Goal: Task Accomplishment & Management: Manage account settings

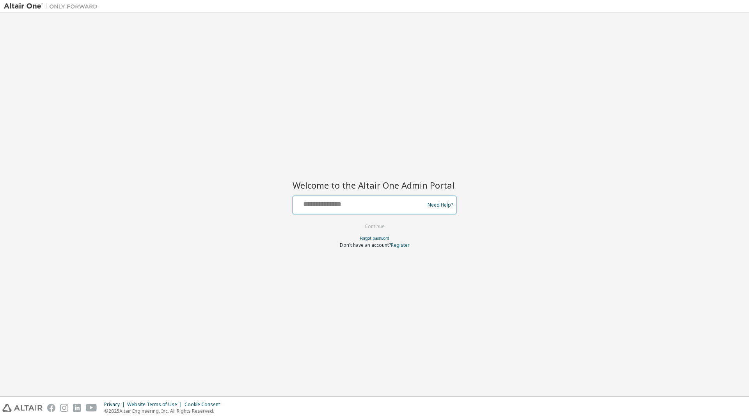
click at [327, 207] on input "text" at bounding box center [360, 202] width 128 height 11
type input "**********"
click at [380, 227] on button "Continue" at bounding box center [375, 227] width 36 height 12
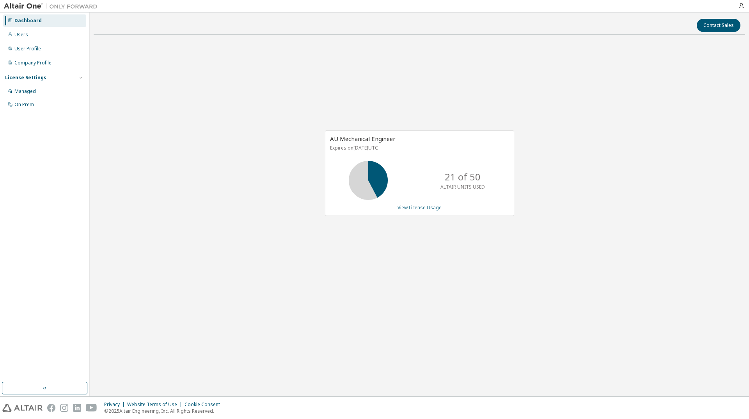
click at [420, 206] on link "View License Usage" at bounding box center [420, 207] width 44 height 7
